Goal: Transaction & Acquisition: Purchase product/service

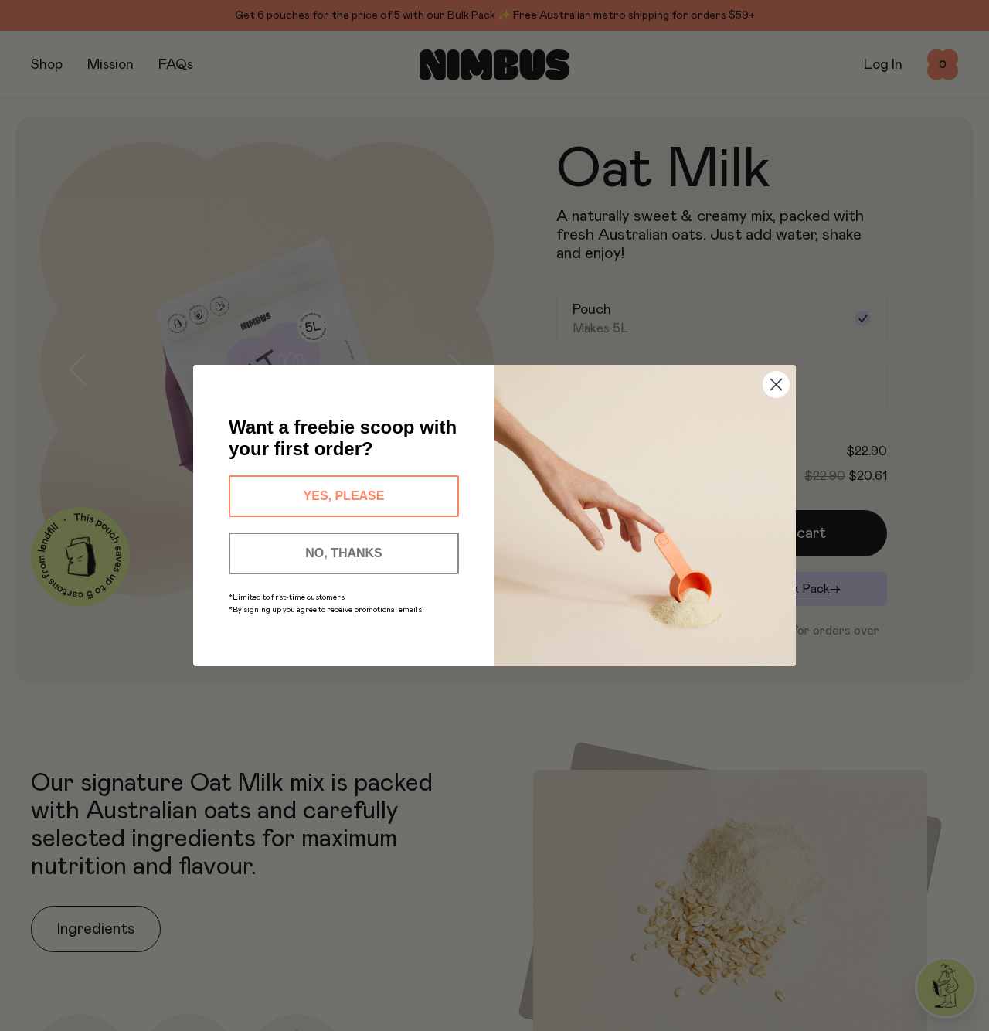
click at [387, 485] on button "YES, PLEASE" at bounding box center [344, 496] width 230 height 42
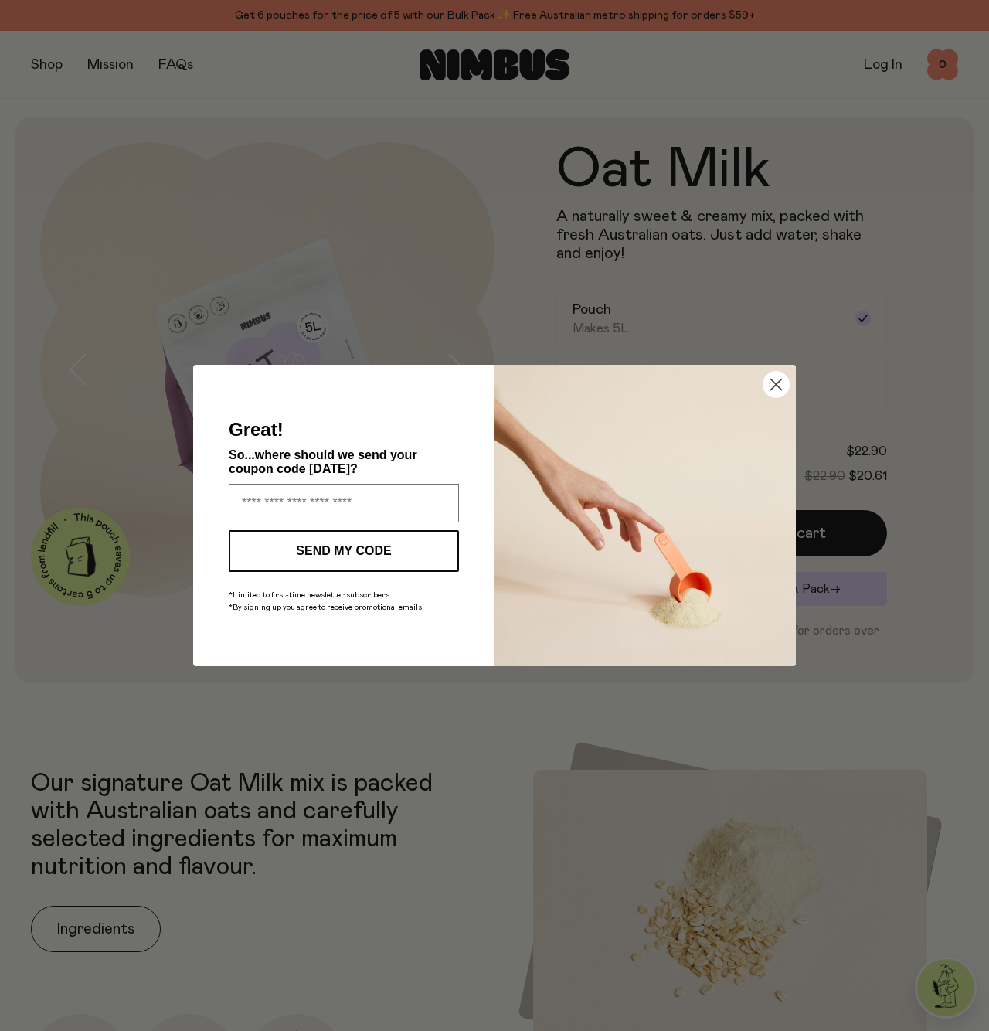
click at [777, 389] on circle "Close dialog" at bounding box center [775, 384] width 25 height 25
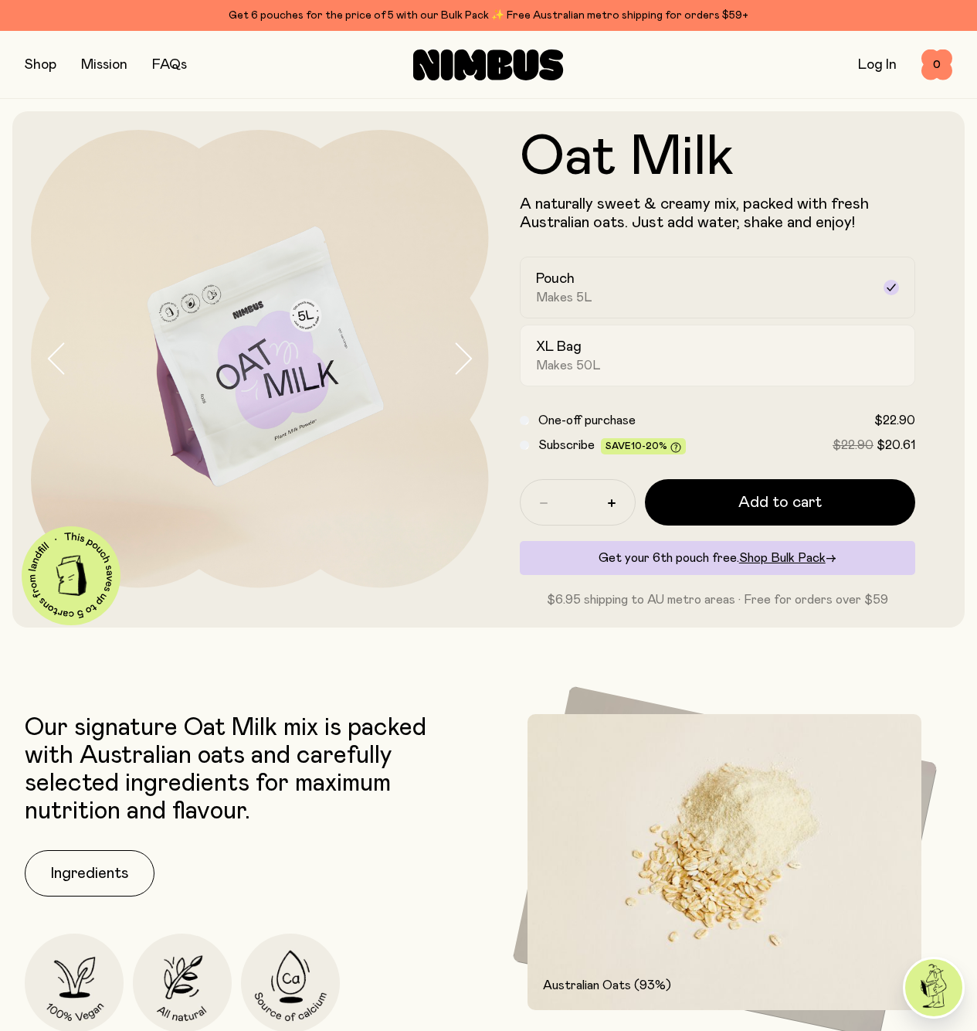
click at [621, 340] on div "XL Bag Makes 50L" at bounding box center [704, 356] width 336 height 36
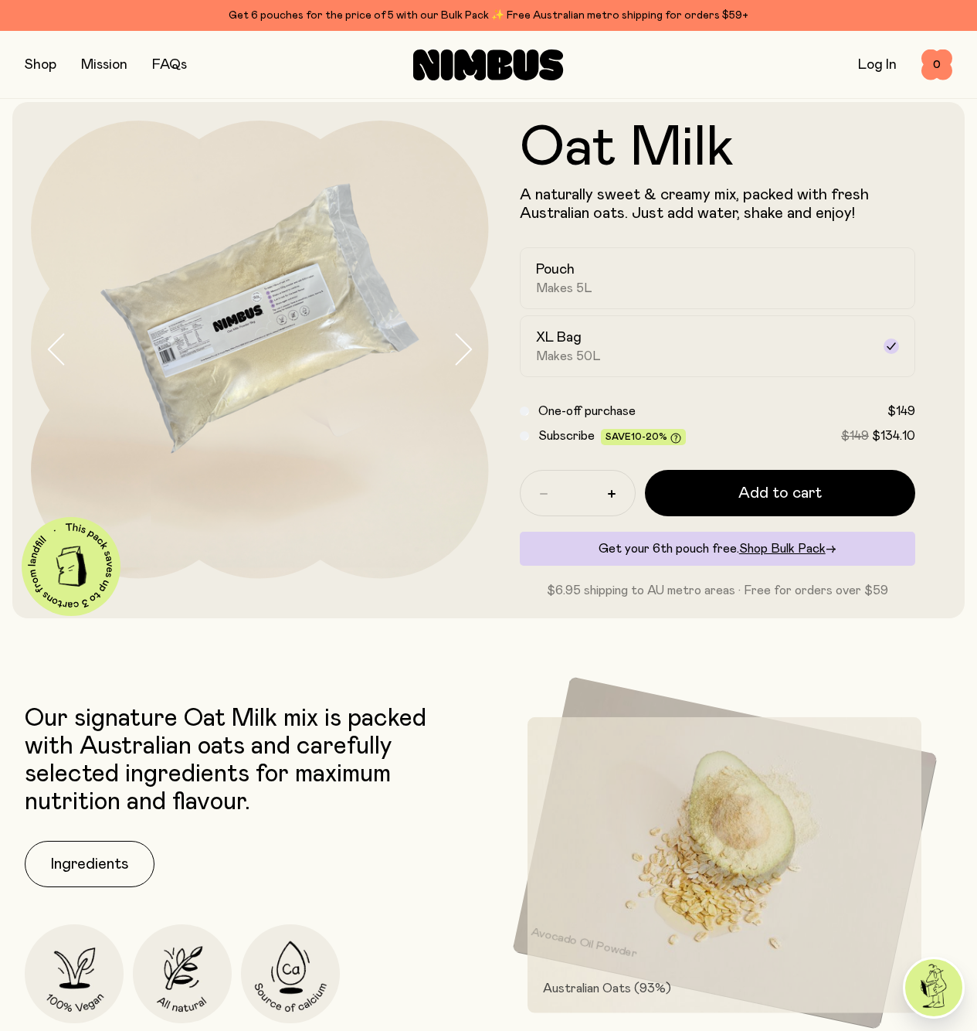
scroll to position [12, 0]
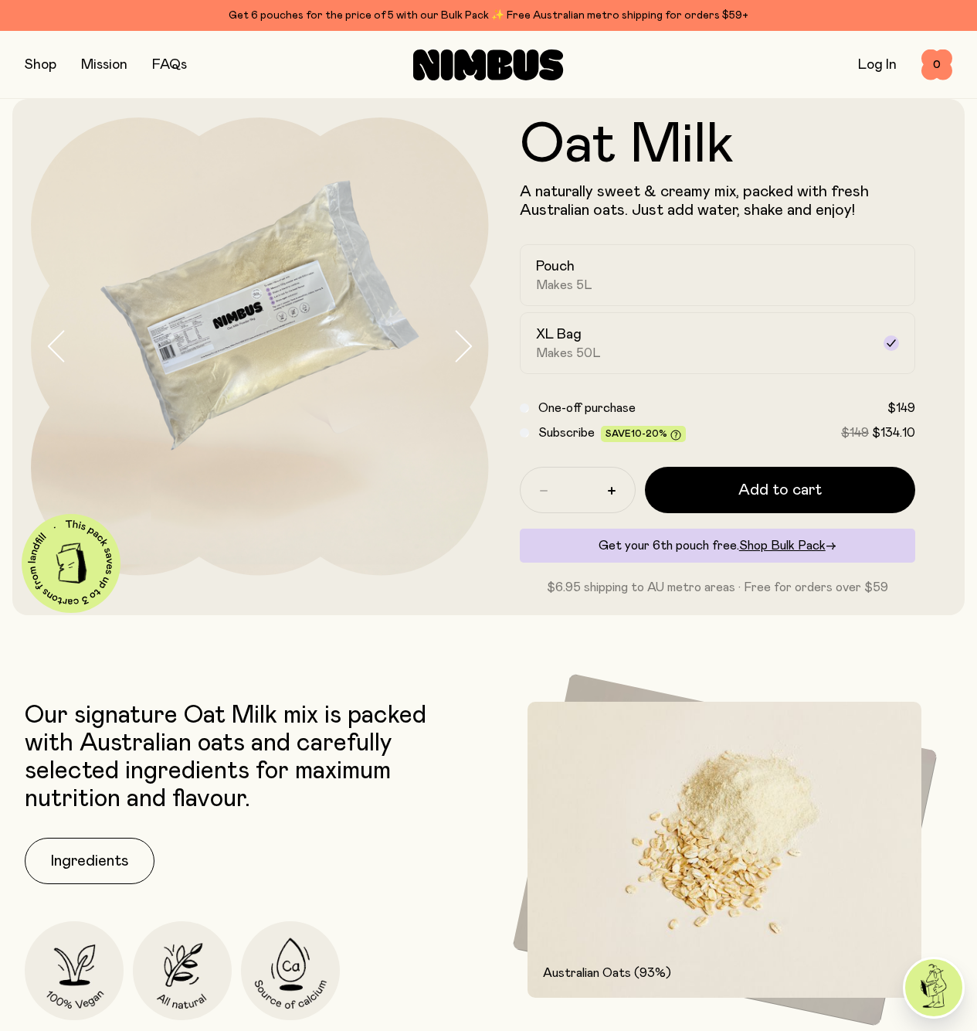
click at [473, 345] on icon "button" at bounding box center [463, 346] width 22 height 32
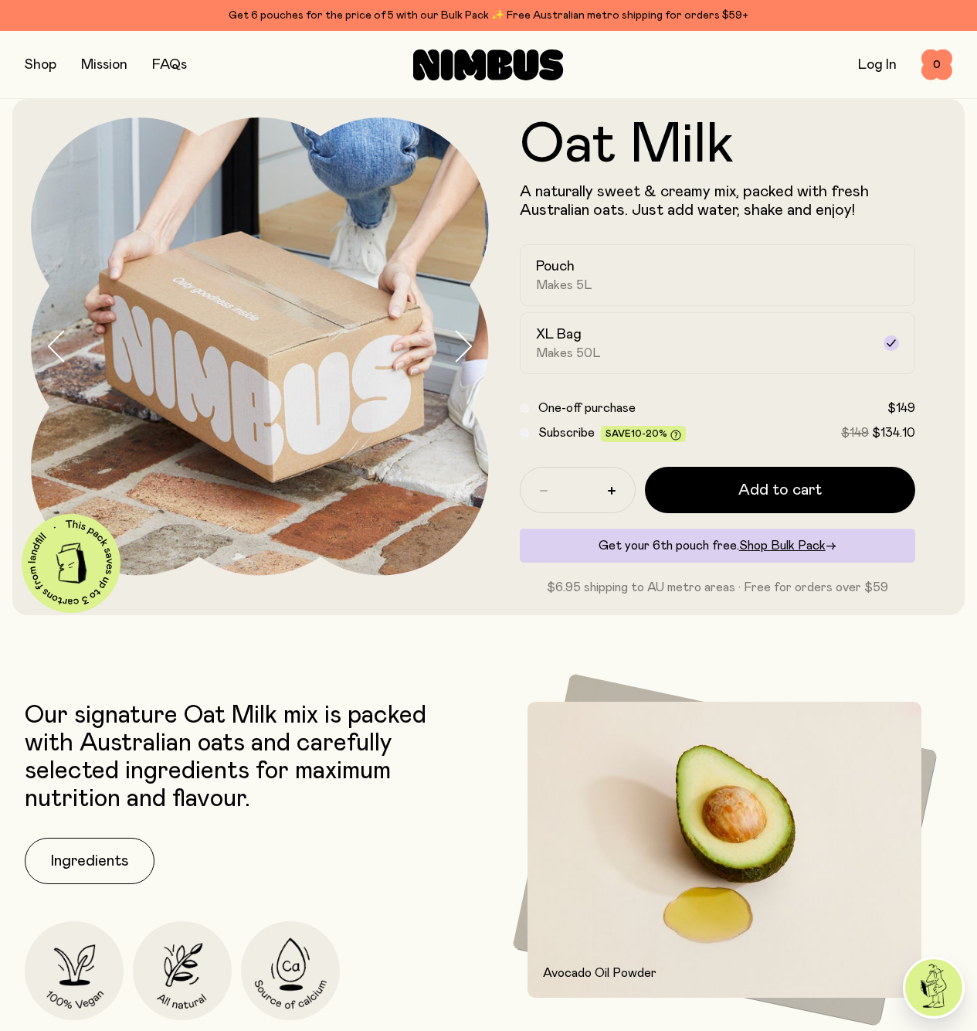
click at [473, 345] on icon "button" at bounding box center [463, 346] width 22 height 32
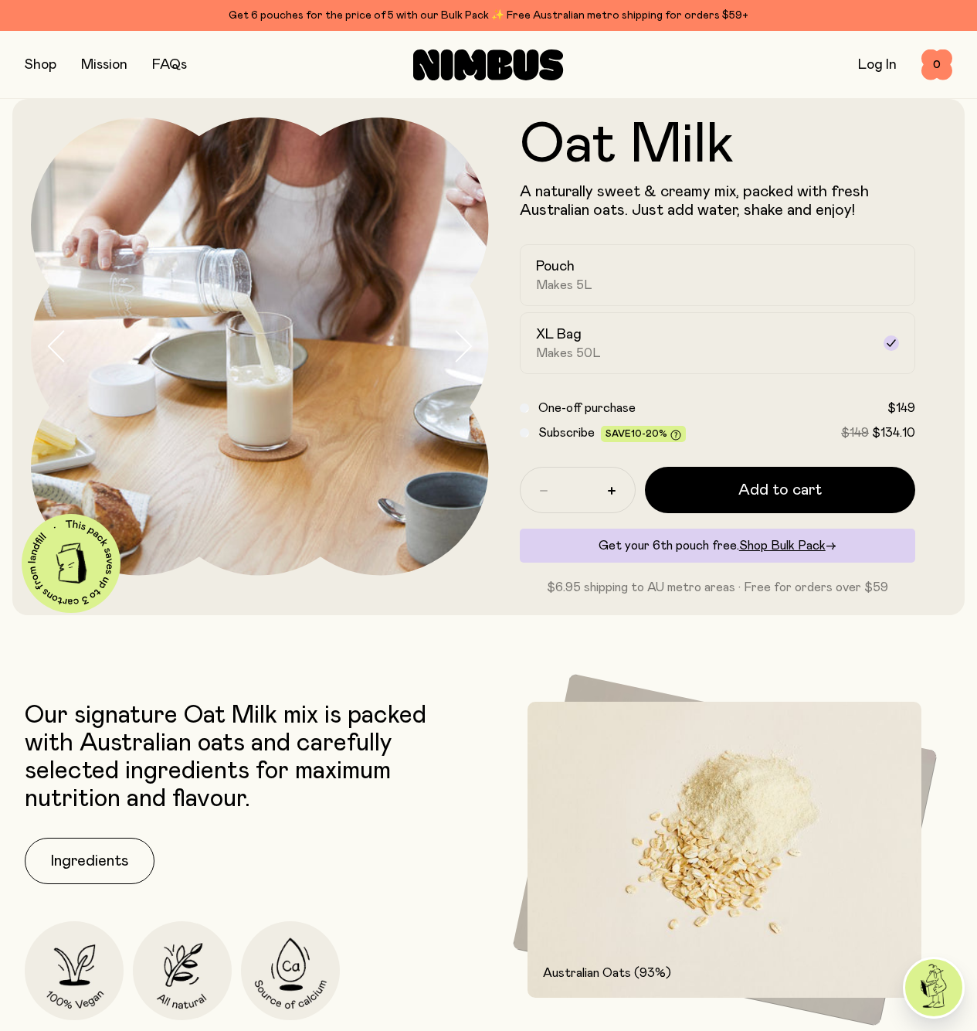
click at [465, 345] on icon "button" at bounding box center [463, 346] width 22 height 32
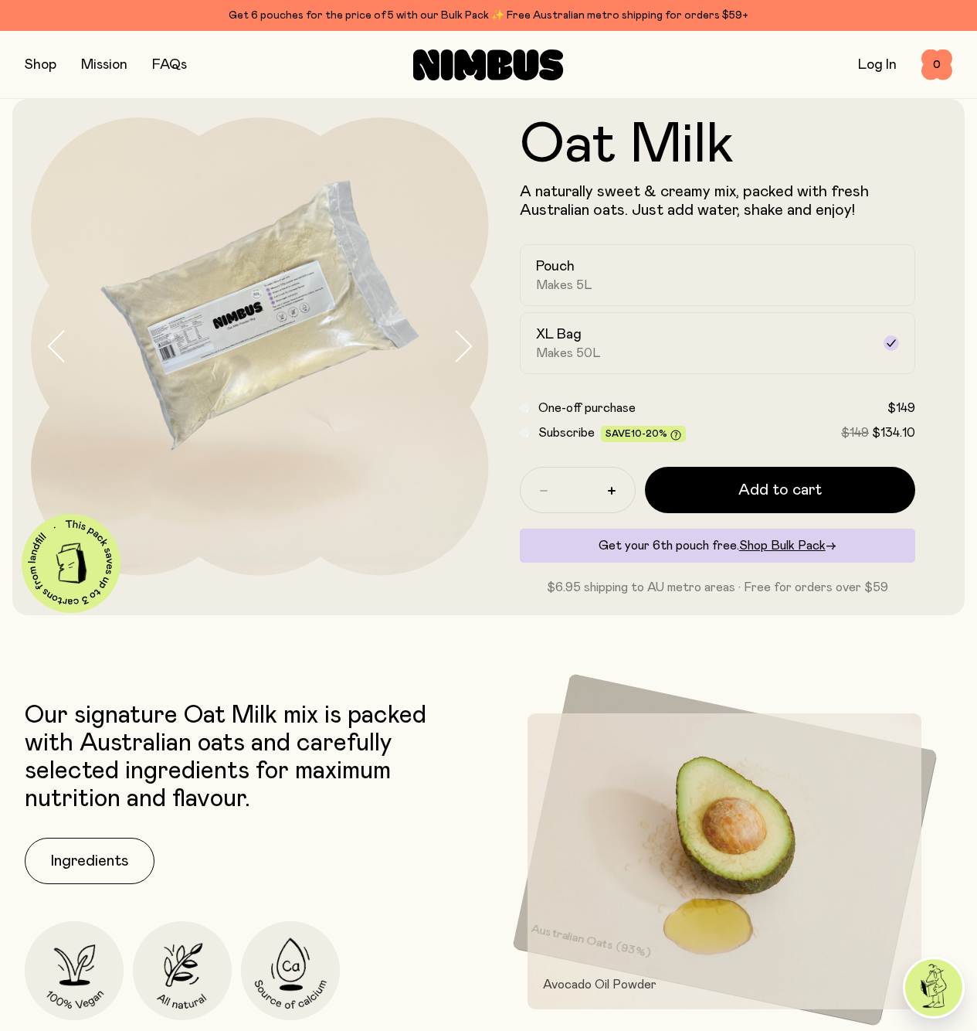
click at [465, 345] on icon "button" at bounding box center [463, 346] width 22 height 32
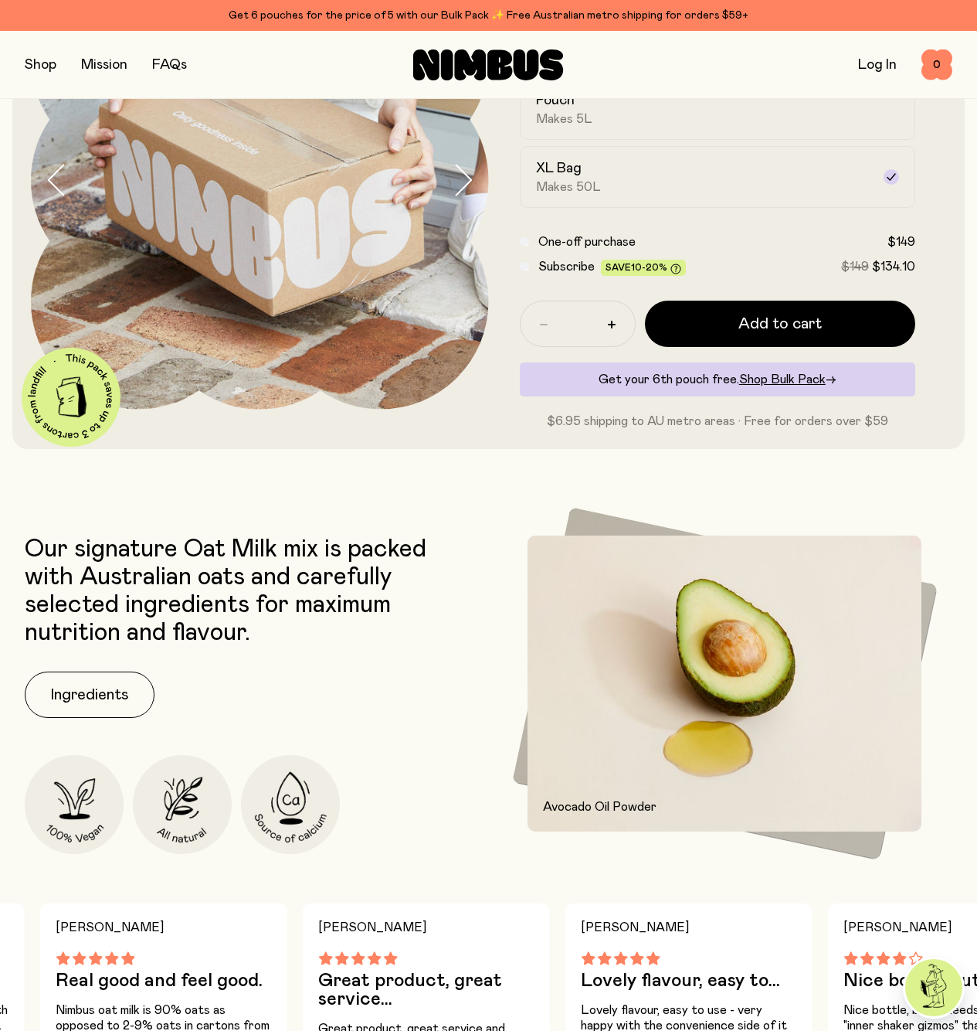
scroll to position [352, 0]
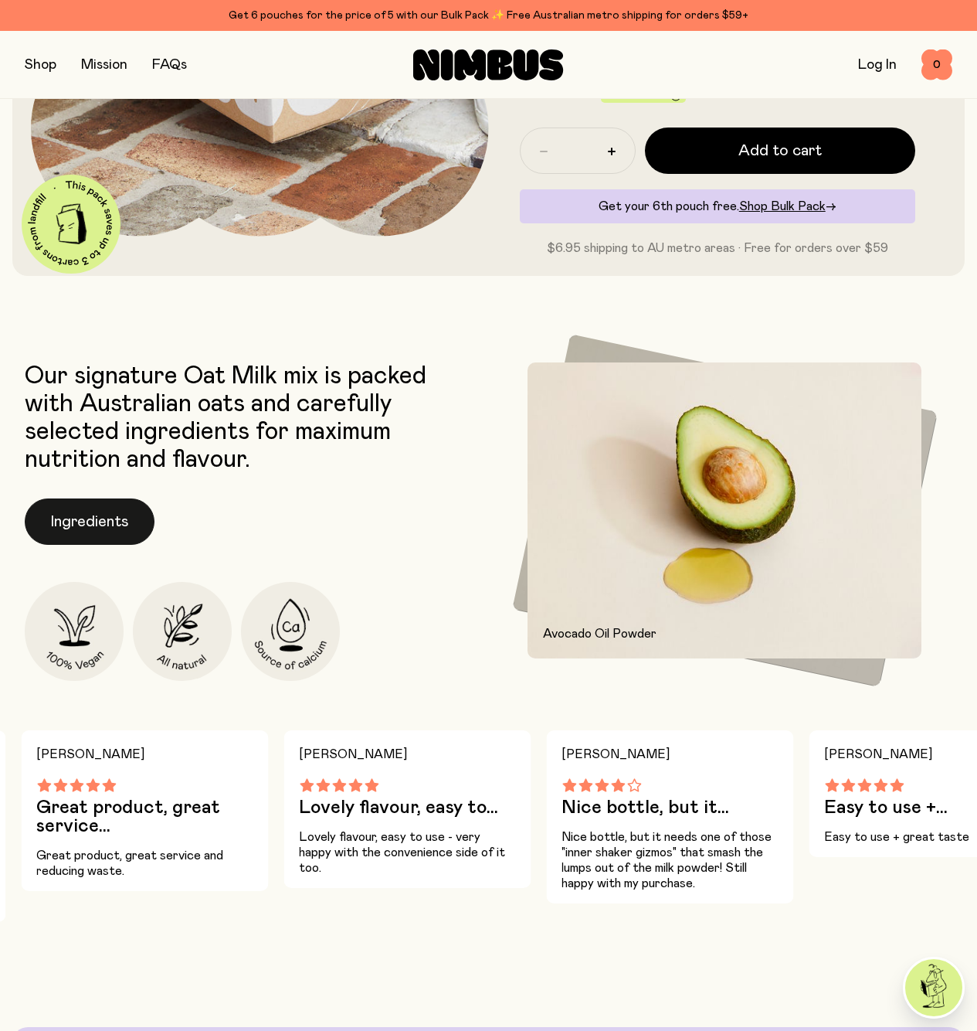
click at [123, 528] on button "Ingredients" at bounding box center [90, 521] width 130 height 46
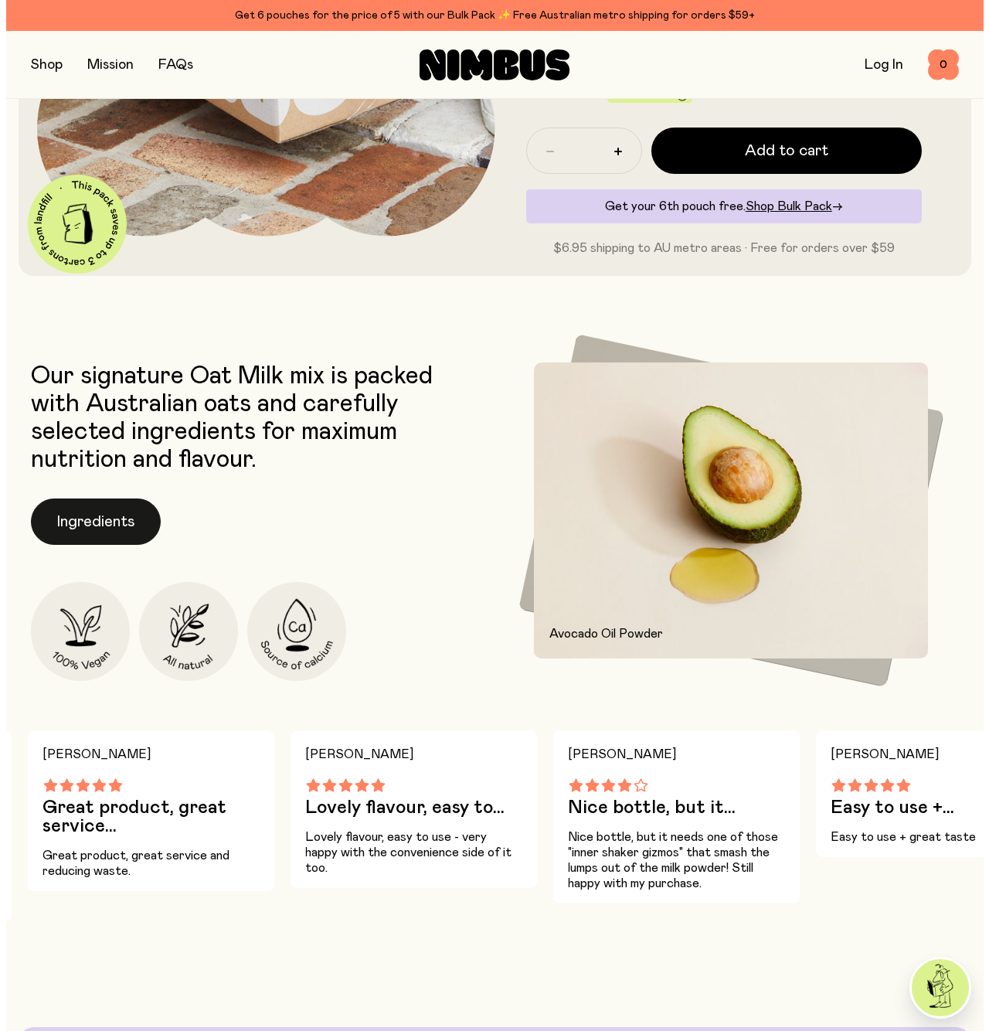
scroll to position [0, 0]
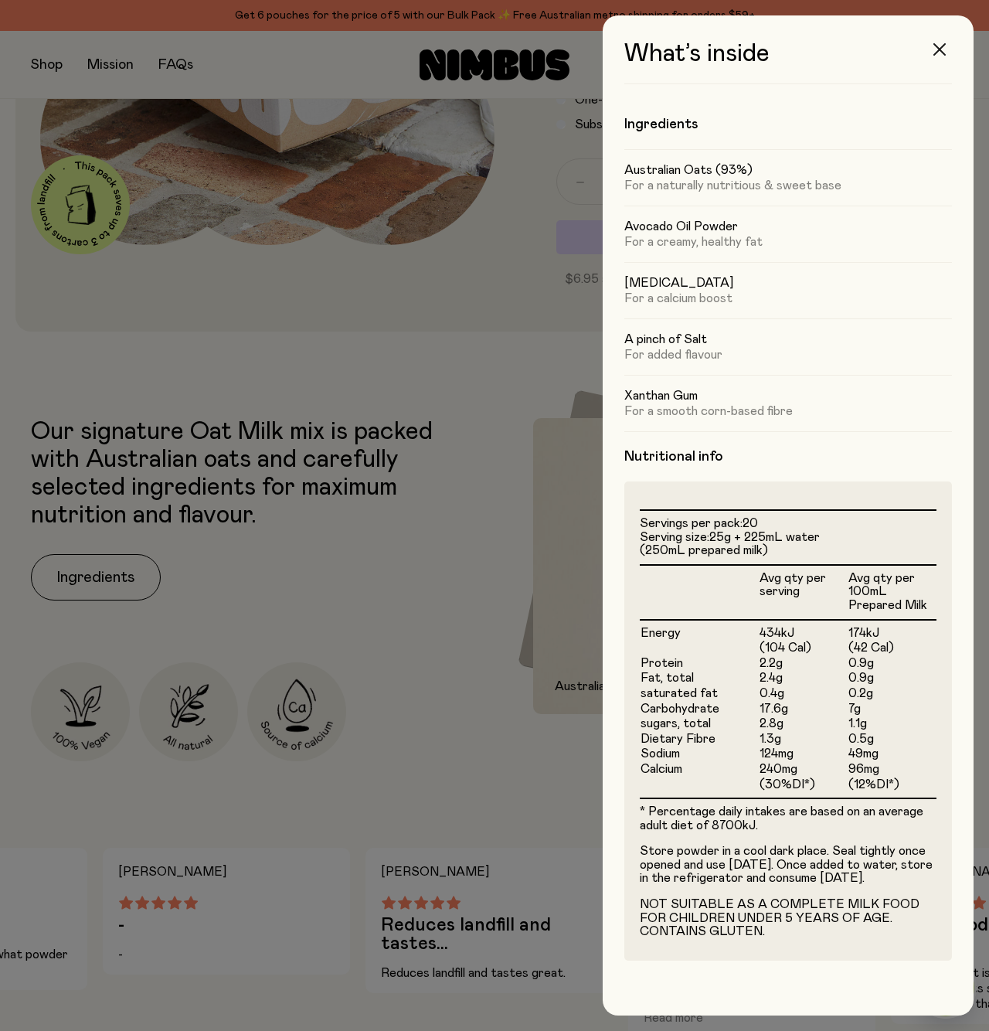
click at [945, 49] on icon "button" at bounding box center [939, 49] width 12 height 12
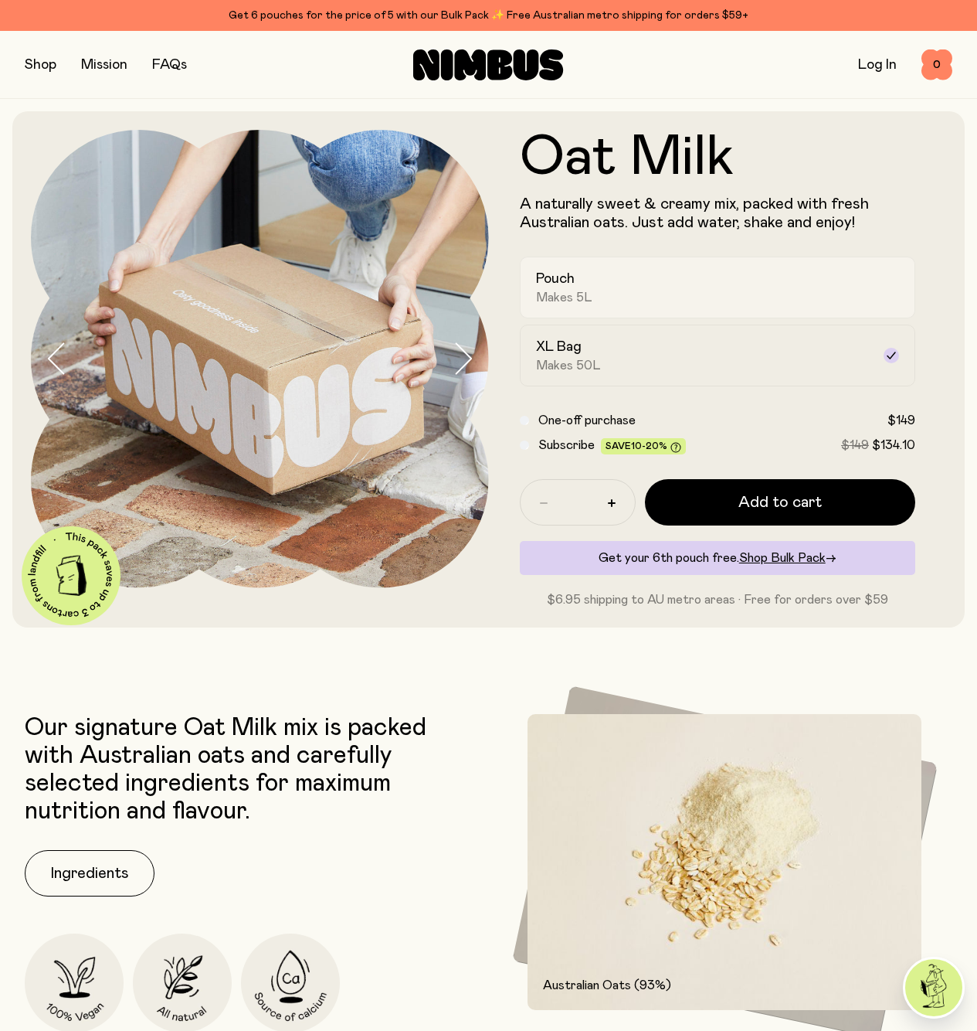
click at [628, 289] on div "Pouch Makes 5L" at bounding box center [704, 288] width 336 height 36
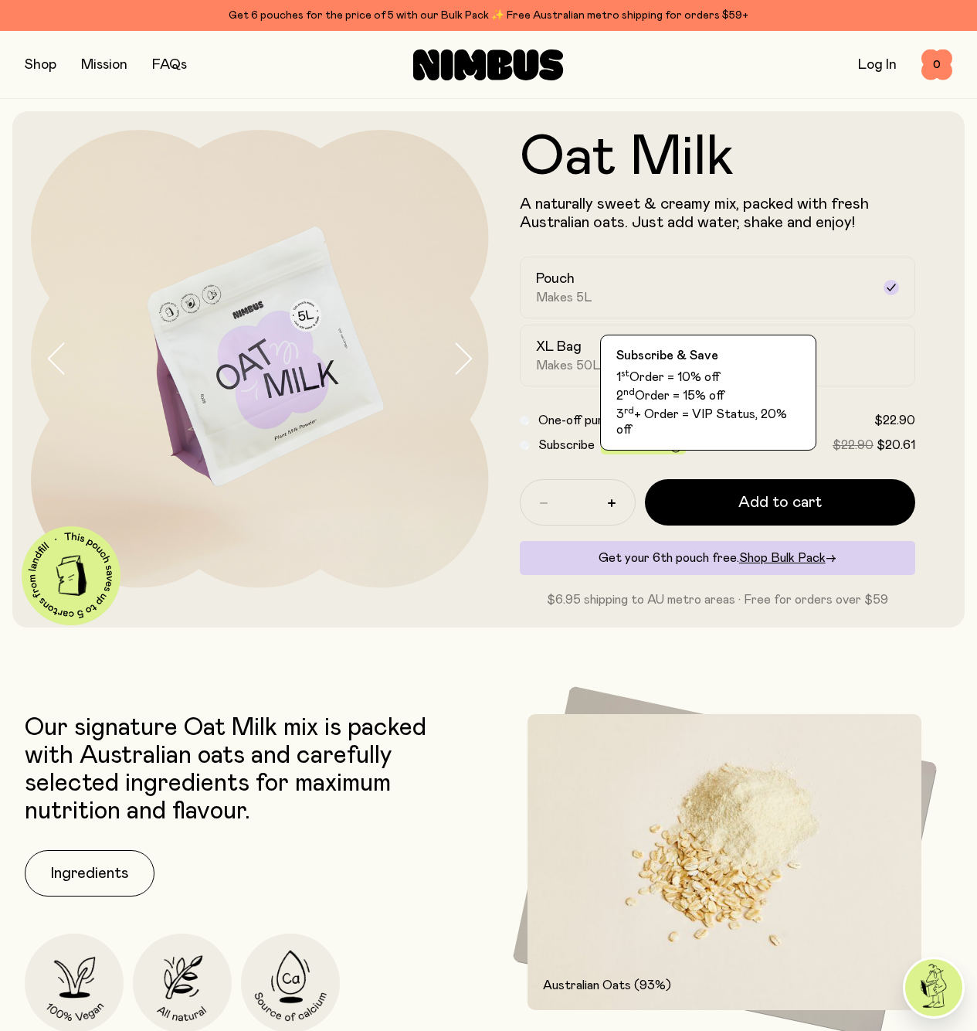
click at [672, 447] on icon at bounding box center [676, 447] width 11 height 11
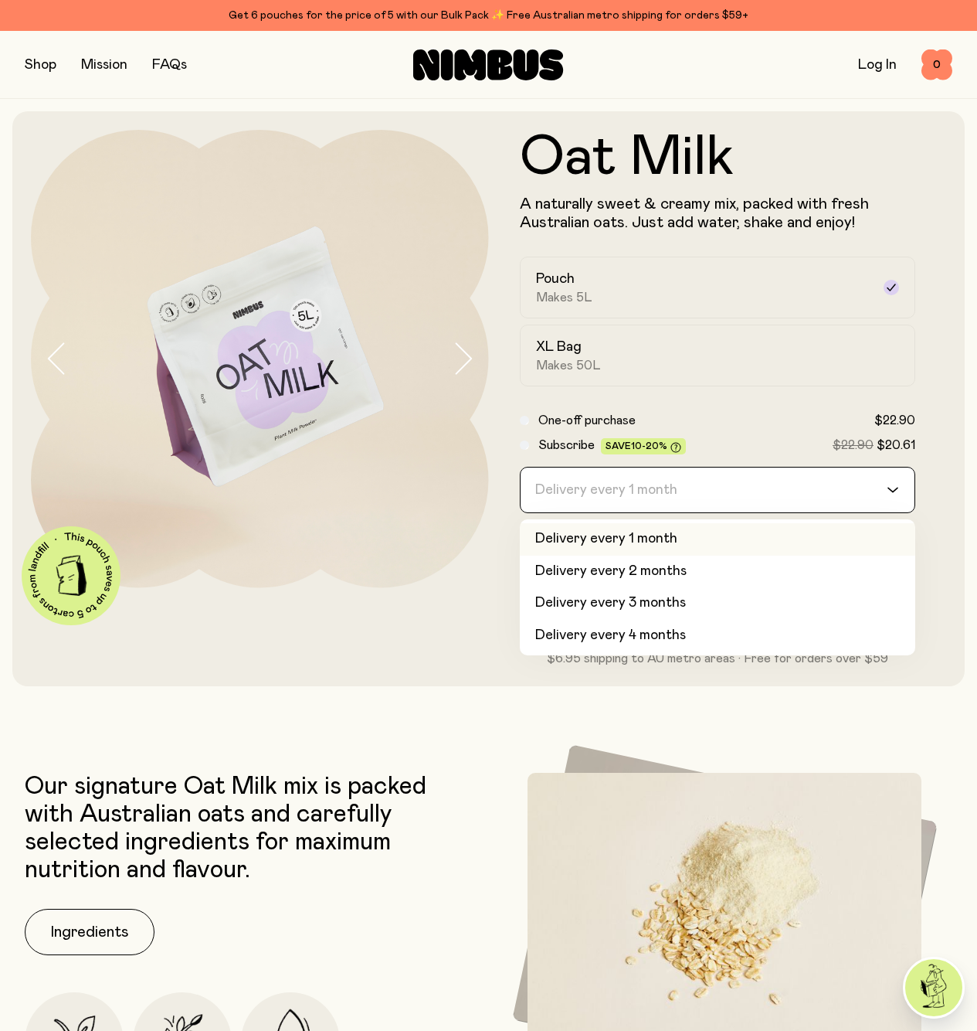
click at [668, 477] on div "Delivery every 1 month" at bounding box center [704, 489] width 367 height 45
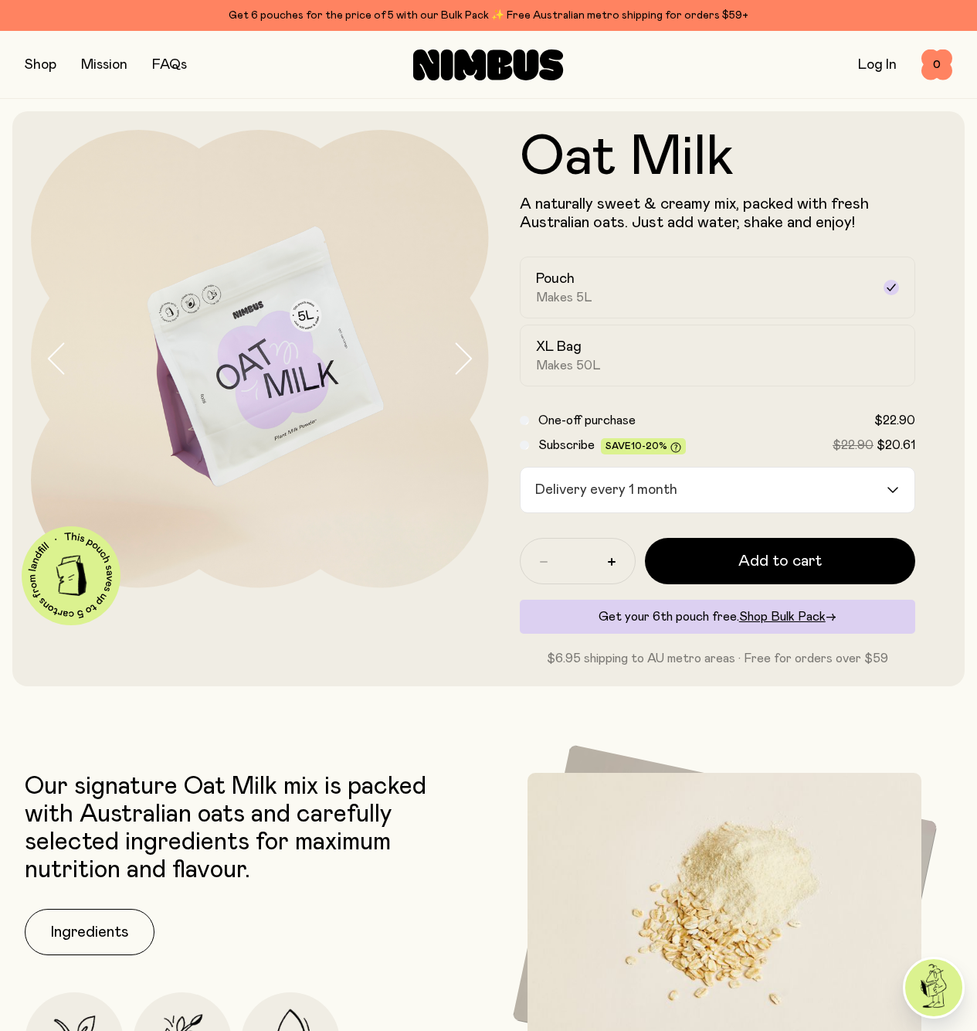
click at [936, 453] on form "Oat Milk A naturally sweet & creamy mix, packed with fresh Australian oats. Jus…" at bounding box center [718, 399] width 458 height 538
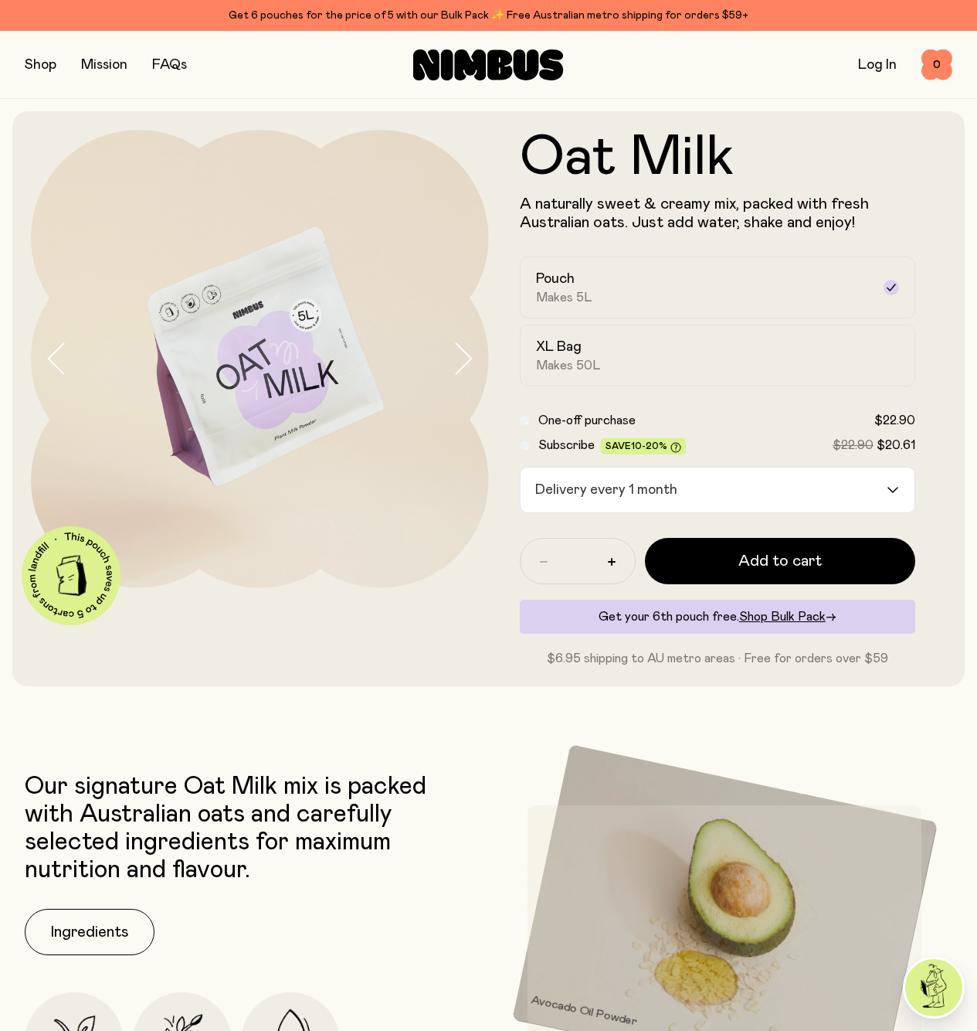
click at [500, 65] on icon at bounding box center [500, 64] width 25 height 30
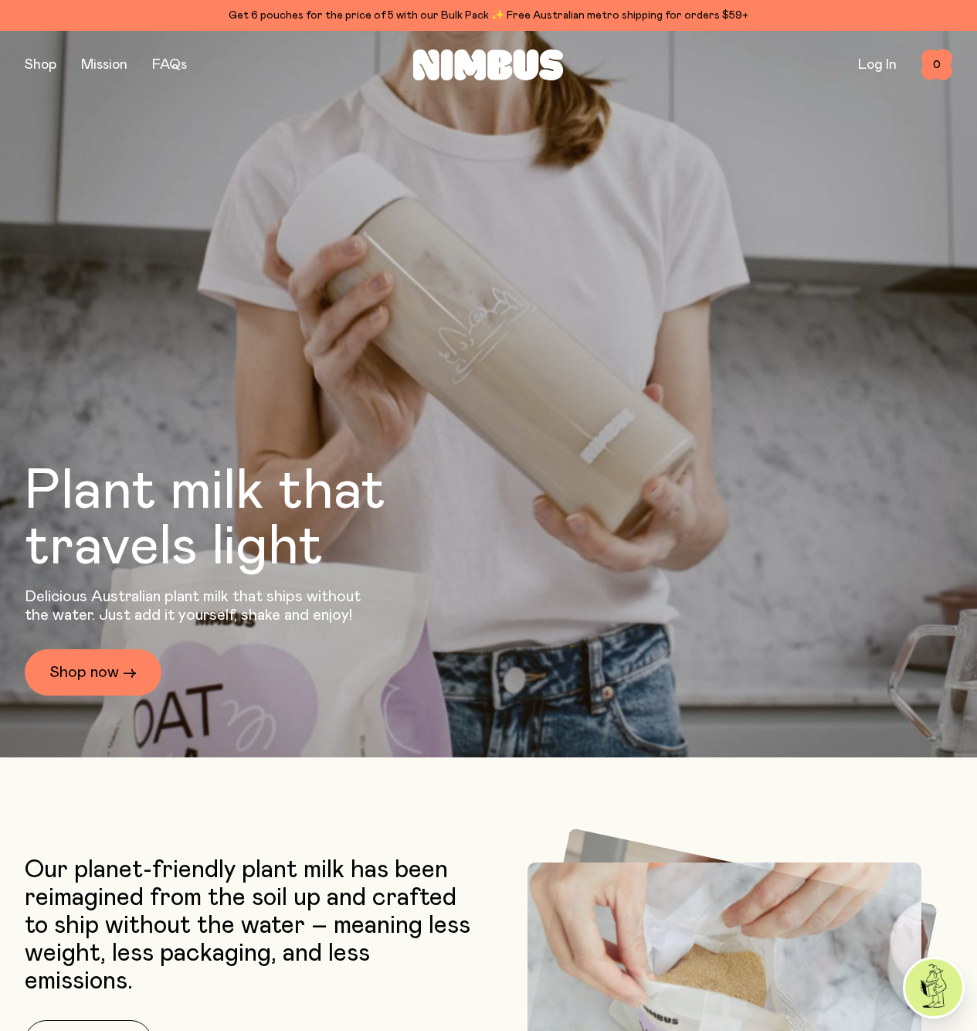
click at [636, 121] on div "Plant milk that travels light Delicious Australian plant milk that ships withou…" at bounding box center [489, 394] width 928 height 726
